Goal: Transaction & Acquisition: Book appointment/travel/reservation

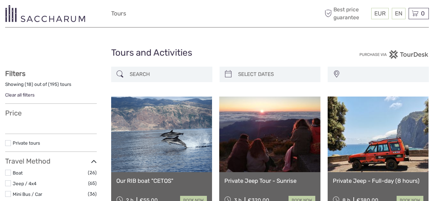
select select
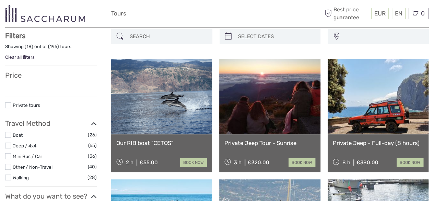
select select
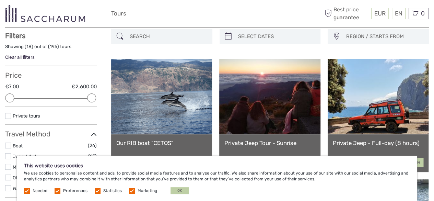
scroll to position [0, 0]
click at [176, 190] on button "OK" at bounding box center [180, 190] width 18 height 7
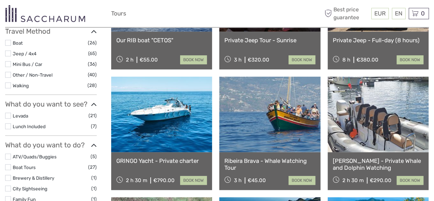
scroll to position [140, 0]
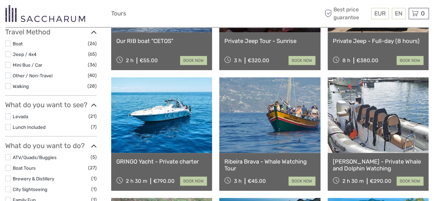
click at [261, 142] on link at bounding box center [269, 114] width 101 height 75
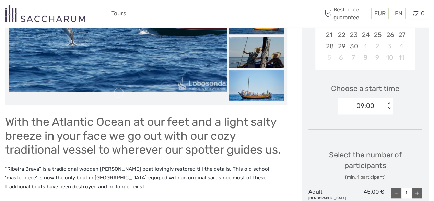
scroll to position [181, 0]
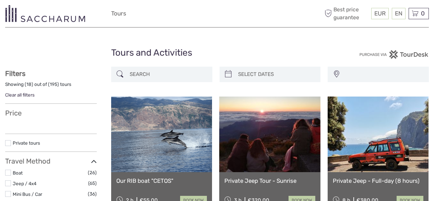
select select
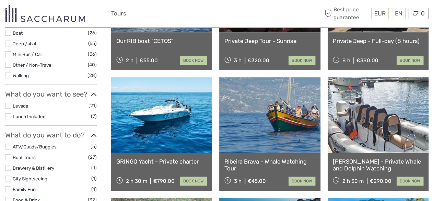
select select
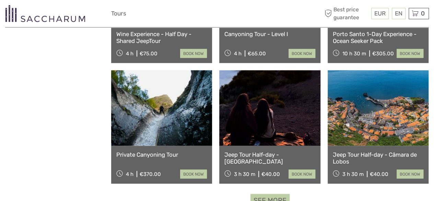
scroll to position [661, 0]
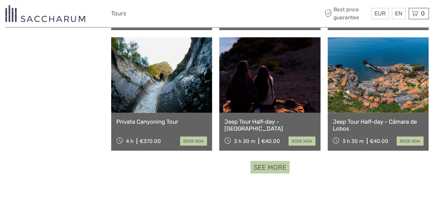
click at [272, 167] on link "See more" at bounding box center [269, 167] width 39 height 13
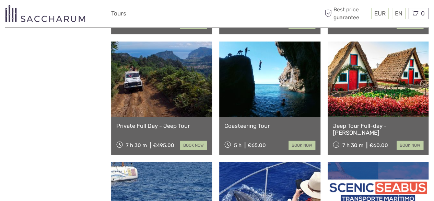
scroll to position [1018, 0]
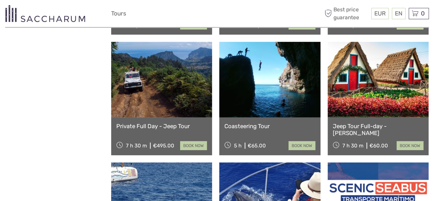
click at [269, 122] on link "Coasteering Tour" at bounding box center [269, 125] width 91 height 7
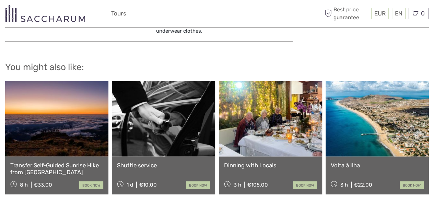
scroll to position [700, 0]
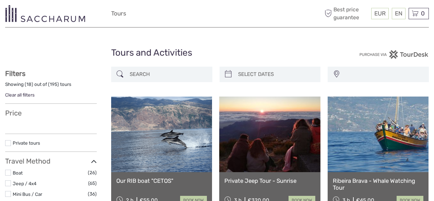
select select
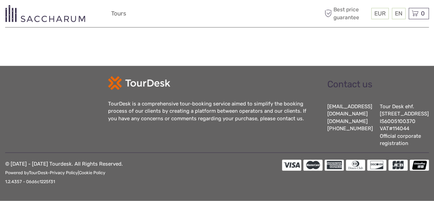
select select
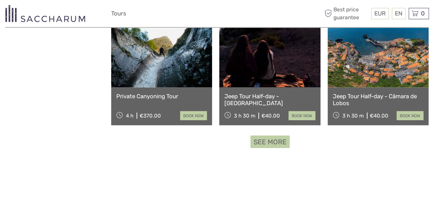
scroll to position [686, 0]
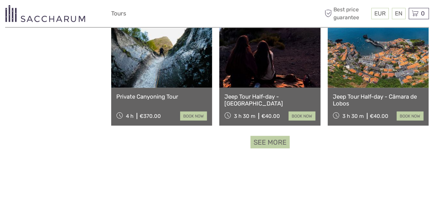
click at [262, 143] on link "See more" at bounding box center [269, 142] width 39 height 13
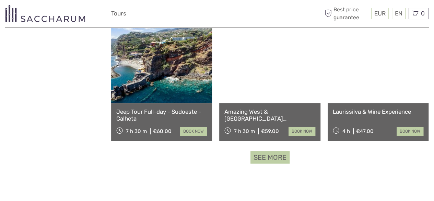
scroll to position [1394, 0]
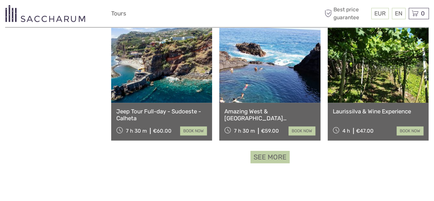
click at [260, 157] on link "See more" at bounding box center [269, 157] width 39 height 13
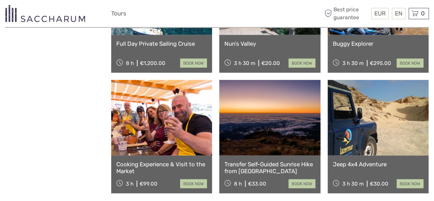
scroll to position [2065, 0]
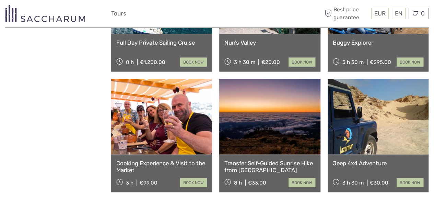
click at [250, 168] on link "Transfer Self-Guided Sunrise Hike from Pico do Arieiro" at bounding box center [269, 167] width 91 height 14
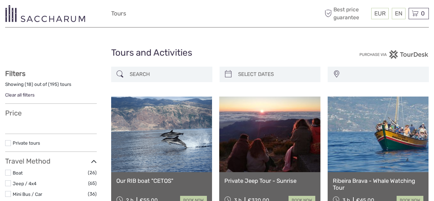
select select
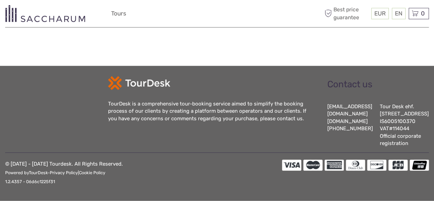
select select
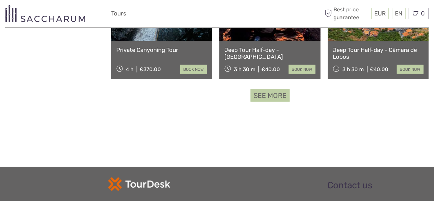
scroll to position [693, 0]
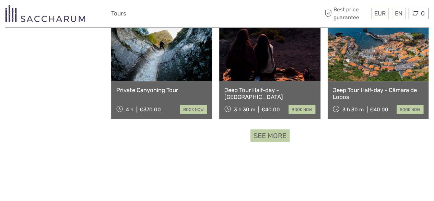
click at [267, 133] on link "See more" at bounding box center [269, 135] width 39 height 13
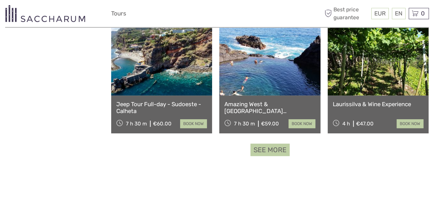
scroll to position [1432, 0]
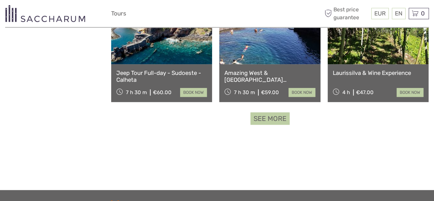
click at [263, 120] on link "See more" at bounding box center [269, 118] width 39 height 13
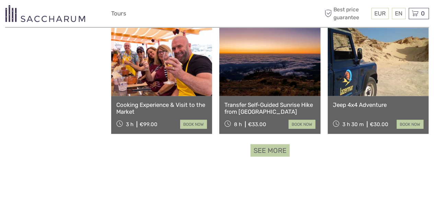
scroll to position [2126, 0]
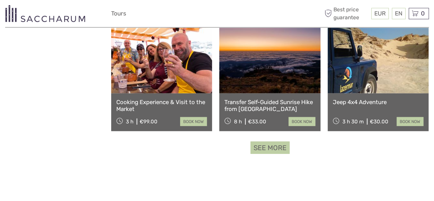
click at [263, 149] on link "See more" at bounding box center [269, 147] width 39 height 13
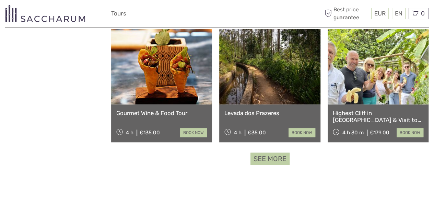
scroll to position [2838, 0]
click at [268, 157] on link "See more" at bounding box center [269, 158] width 39 height 13
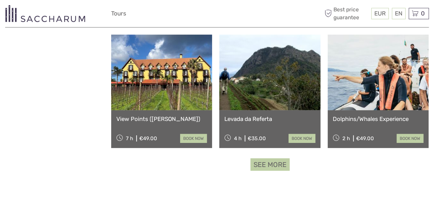
scroll to position [3555, 0]
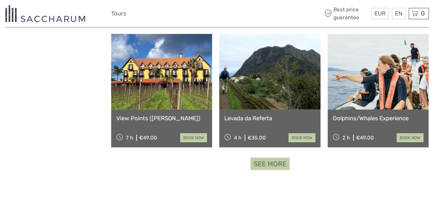
click at [268, 157] on link "See more" at bounding box center [269, 163] width 39 height 13
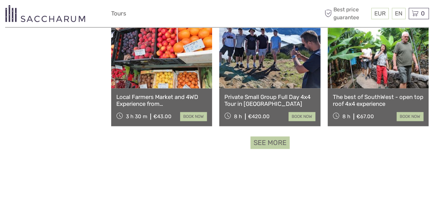
scroll to position [4299, 0]
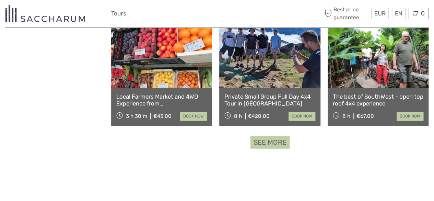
click at [270, 140] on link "See more" at bounding box center [269, 142] width 39 height 13
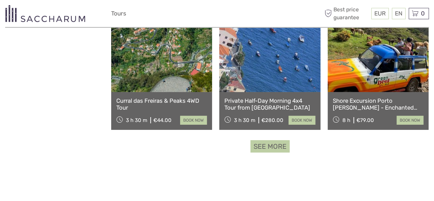
scroll to position [5030, 0]
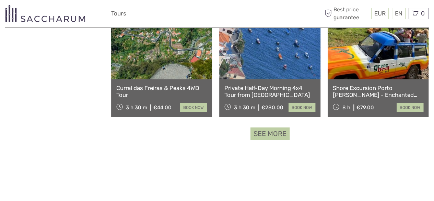
click at [270, 134] on link "See more" at bounding box center [269, 133] width 39 height 13
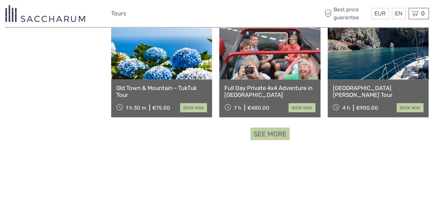
scroll to position [5753, 0]
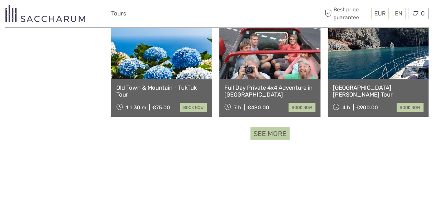
click at [270, 134] on link "See more" at bounding box center [269, 133] width 39 height 13
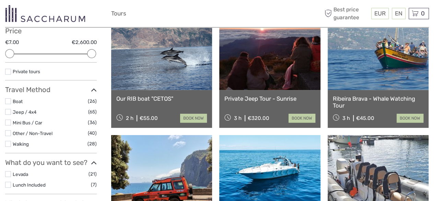
scroll to position [82, 0]
click at [6, 145] on label at bounding box center [8, 143] width 6 height 6
click at [0, 0] on input "checkbox" at bounding box center [0, 0] width 0 height 0
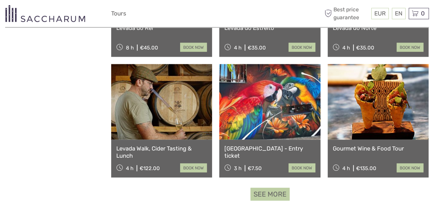
scroll to position [650, 0]
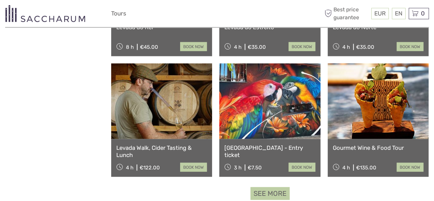
click at [155, 147] on link "Levada Walk, Cider Tasting & Lunch" at bounding box center [161, 151] width 91 height 14
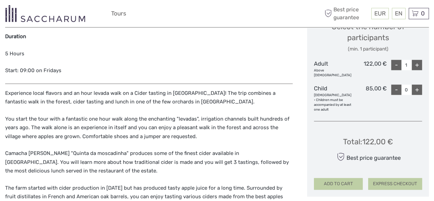
scroll to position [306, 0]
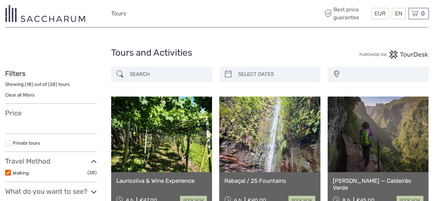
select select
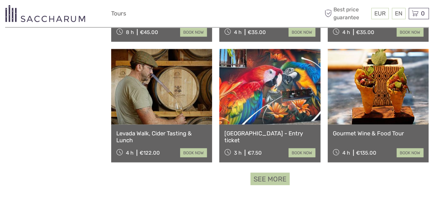
select select
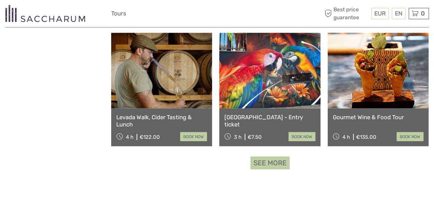
scroll to position [680, 0]
click at [269, 164] on link "See more" at bounding box center [269, 162] width 39 height 13
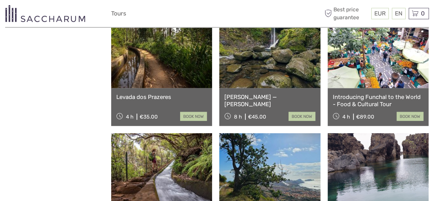
scroll to position [821, 0]
click at [363, 95] on link "Introducing Funchal to the World - Food & Cultural Tour" at bounding box center [378, 100] width 91 height 14
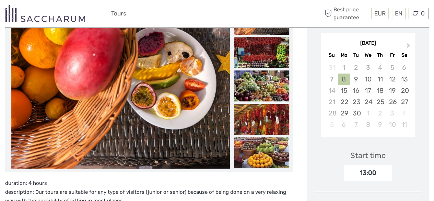
scroll to position [110, 0]
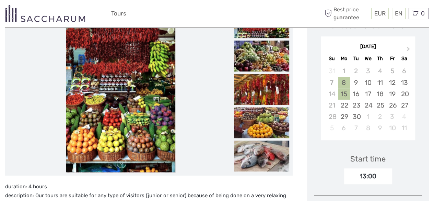
click at [345, 93] on div "15" at bounding box center [344, 93] width 12 height 11
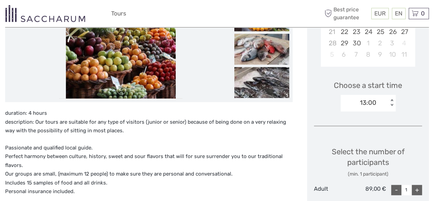
scroll to position [184, 0]
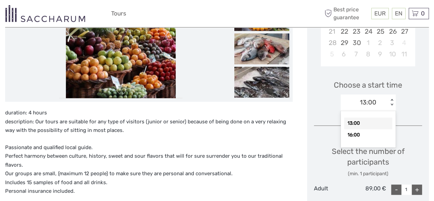
click at [392, 103] on div "< >" at bounding box center [392, 102] width 6 height 7
click at [356, 136] on div "16:00" at bounding box center [368, 135] width 48 height 12
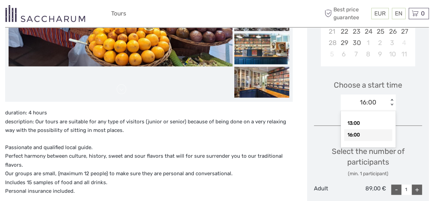
click at [392, 98] on div "16:00 < >" at bounding box center [368, 102] width 55 height 16
click at [360, 120] on div "13:00" at bounding box center [368, 123] width 48 height 12
